Goal: Information Seeking & Learning: Learn about a topic

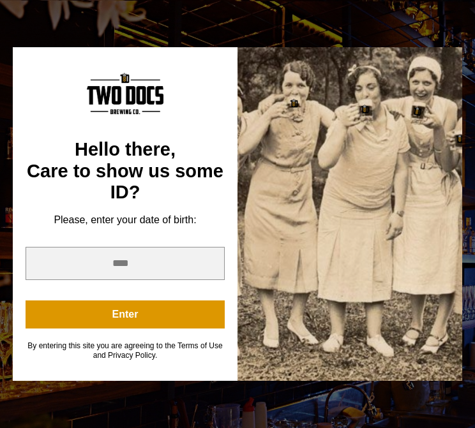
click at [260, 289] on div at bounding box center [349, 214] width 225 height 334
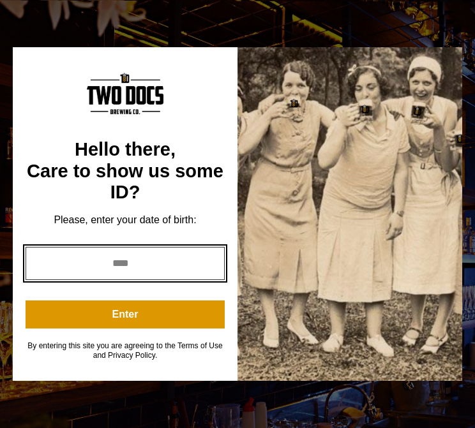
click at [172, 271] on input "year" at bounding box center [125, 263] width 199 height 33
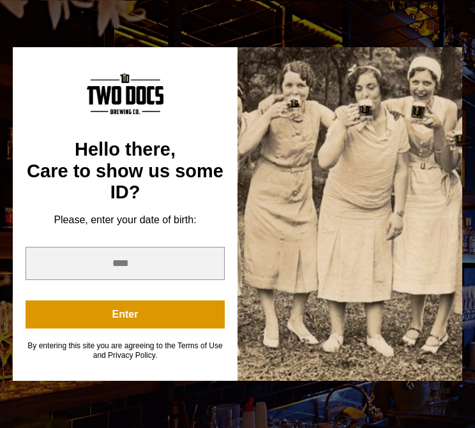
click at [257, 257] on div at bounding box center [349, 214] width 225 height 334
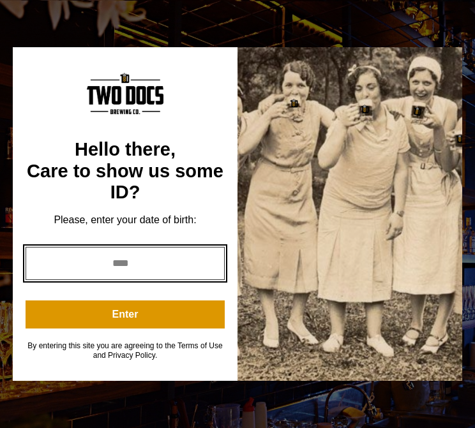
click at [167, 273] on input "****" at bounding box center [125, 263] width 199 height 33
type input "*"
type input "****"
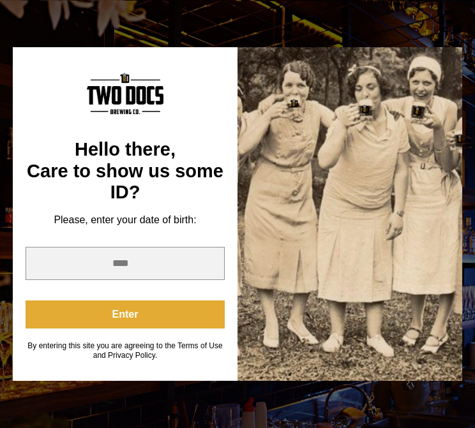
click at [184, 320] on button "Enter" at bounding box center [125, 315] width 199 height 28
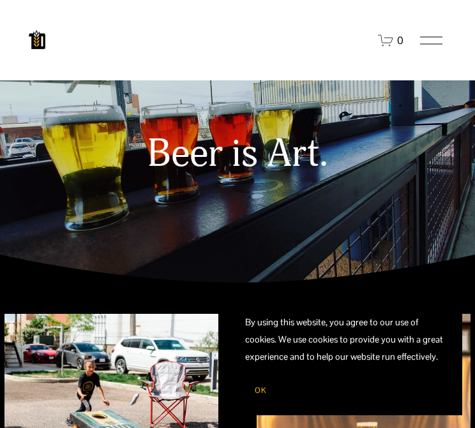
click at [422, 52] on div at bounding box center [431, 40] width 22 height 22
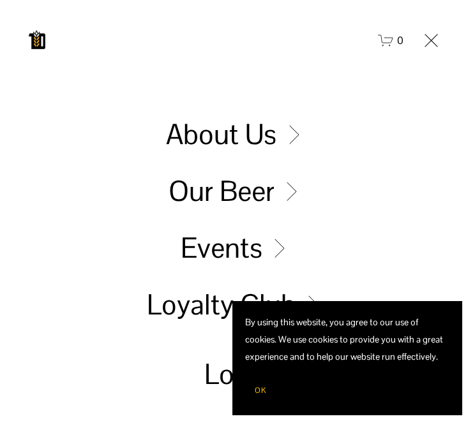
scroll to position [45, 0]
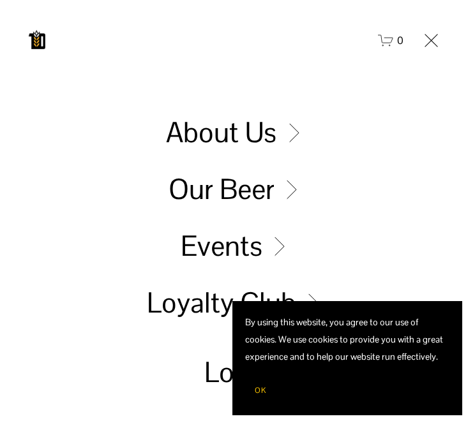
click at [293, 183] on link "Folder: Our Beer" at bounding box center [237, 190] width 138 height 28
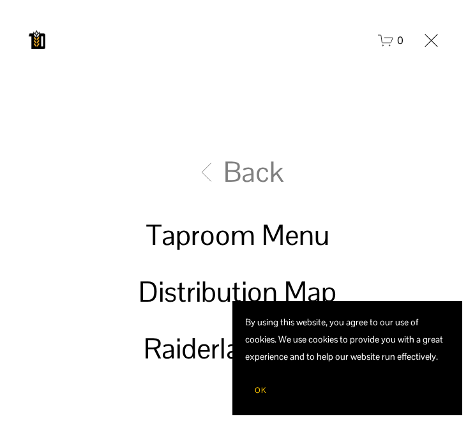
click at [296, 225] on link "Taproom Menu" at bounding box center [237, 235] width 183 height 28
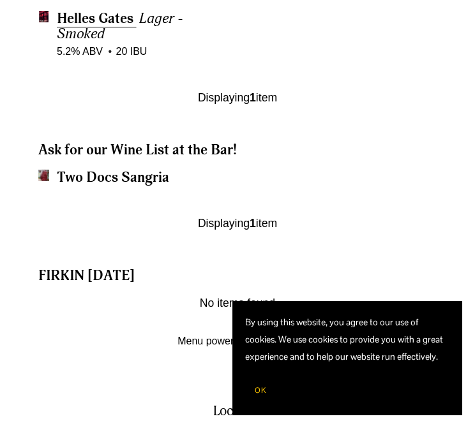
scroll to position [1468, 0]
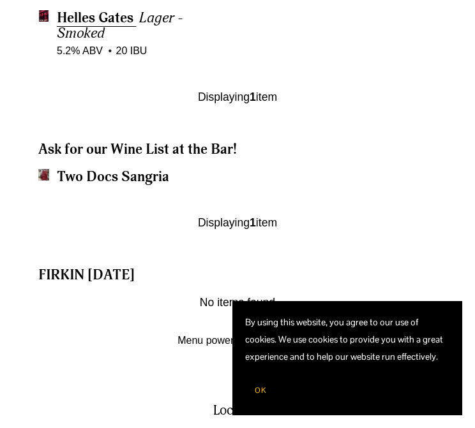
click at [245, 215] on div "Displaying 1 item" at bounding box center [238, 222] width 418 height 15
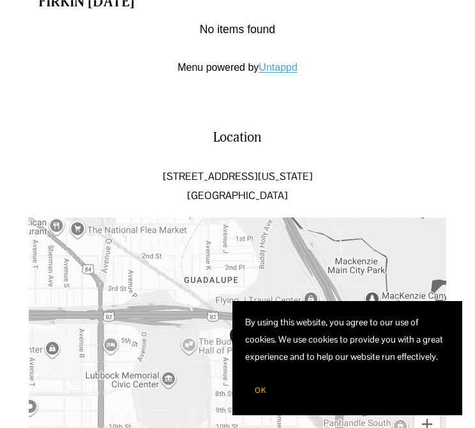
scroll to position [1763, 0]
